Goal: Task Accomplishment & Management: Use online tool/utility

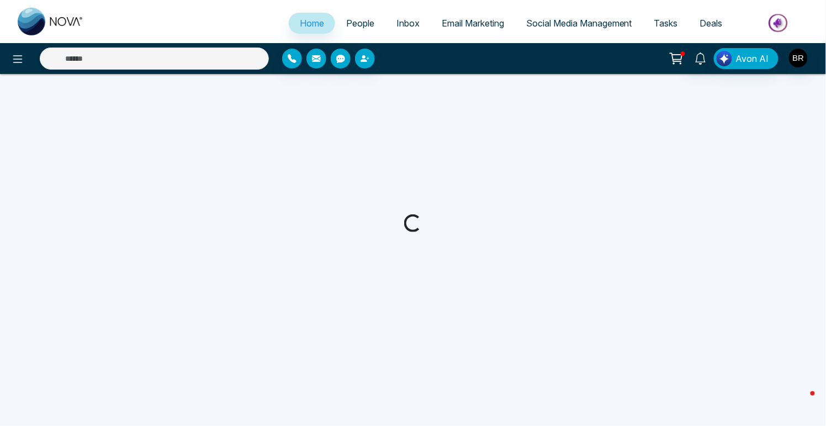
select select "*"
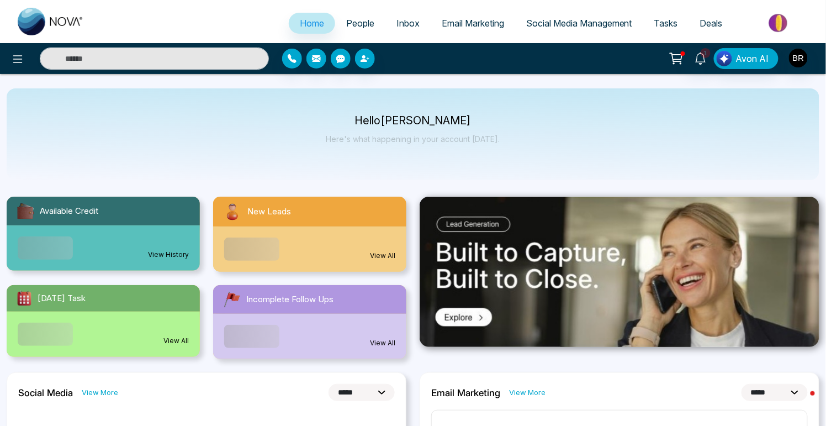
click at [450, 19] on span "Email Marketing" at bounding box center [473, 23] width 62 height 11
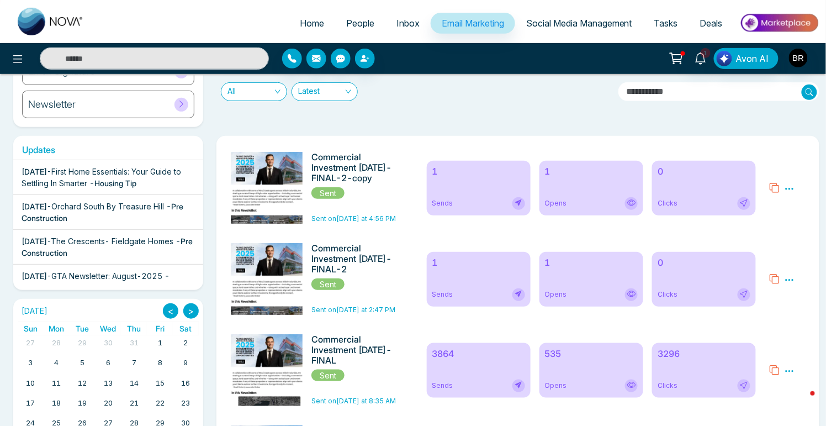
scroll to position [147, 0]
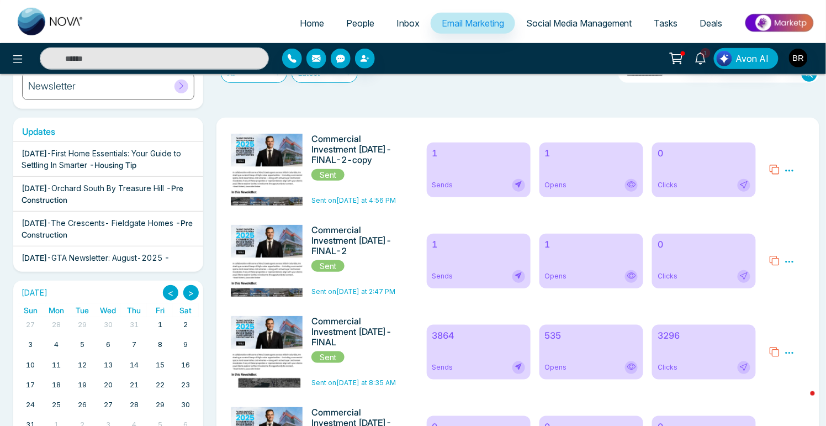
click at [585, 352] on div "535 Opens" at bounding box center [591, 352] width 104 height 55
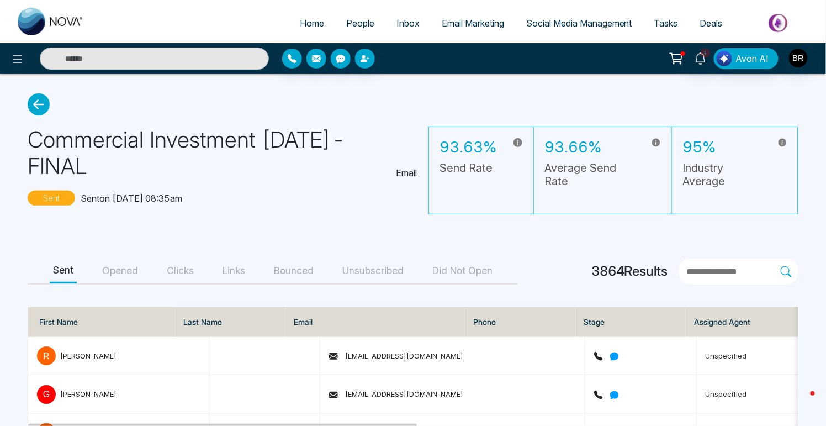
click at [133, 268] on button "Opened" at bounding box center [120, 270] width 43 height 25
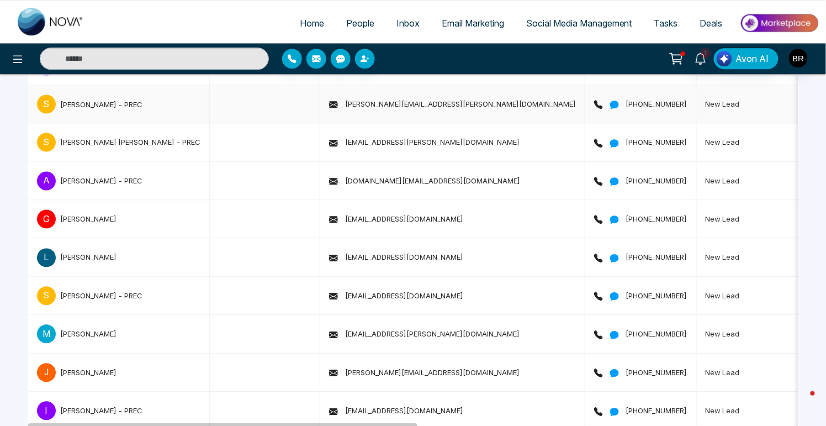
scroll to position [3325, 0]
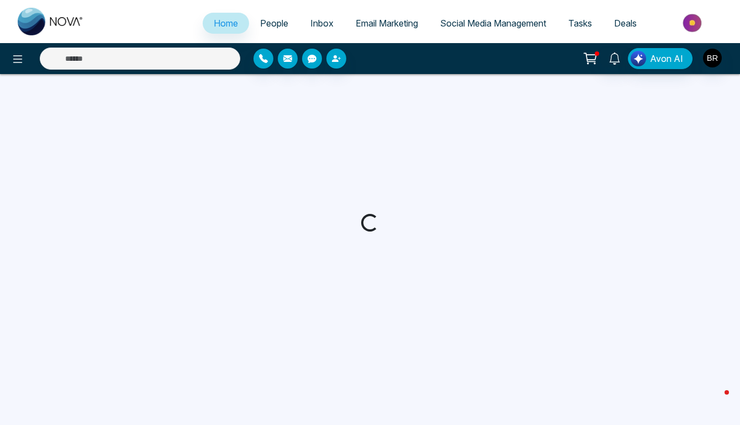
select select "*"
